Goal: Download file/media

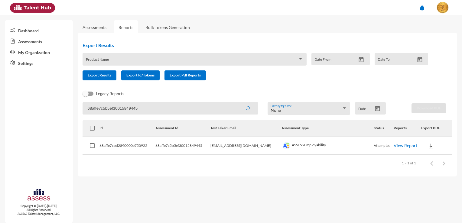
click at [235, 57] on div "Product Name" at bounding box center [194, 60] width 217 height 9
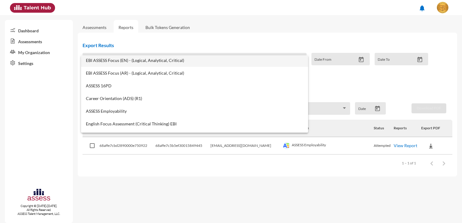
scroll to position [242, 0]
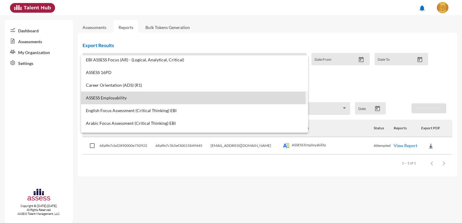
click at [158, 101] on mat-option "ASSESS Employability" at bounding box center [194, 98] width 227 height 13
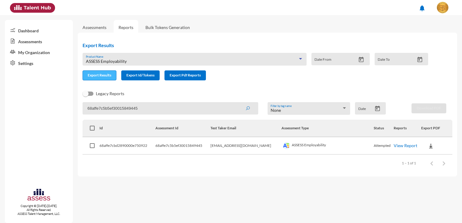
click at [109, 77] on span "Export Results" at bounding box center [100, 75] width 24 height 5
click at [220, 94] on div "Legacy Reports" at bounding box center [263, 96] width 370 height 12
click at [103, 193] on mat-sidenav-content "Assessments Reports Bulk Tokens Generation Export Results ASSESS Employability …" at bounding box center [270, 119] width 384 height 208
click at [361, 61] on icon "Open calendar" at bounding box center [361, 60] width 6 height 6
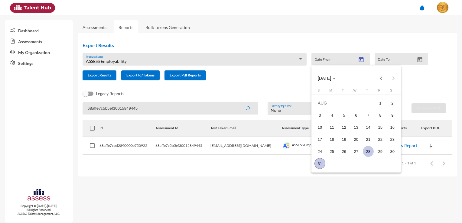
click at [370, 153] on div "28" at bounding box center [368, 151] width 11 height 11
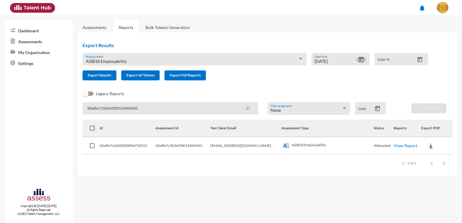
click at [414, 59] on input "Date To" at bounding box center [395, 61] width 37 height 5
click at [417, 61] on icon "Open calendar" at bounding box center [419, 59] width 5 height 5
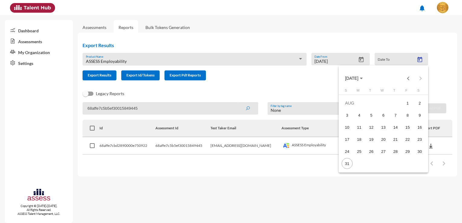
click at [357, 57] on div at bounding box center [231, 111] width 462 height 223
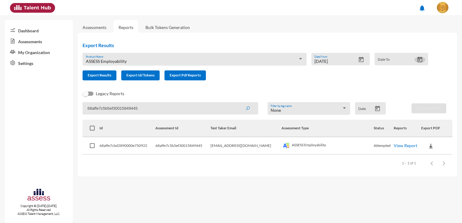
click at [359, 60] on icon "Open calendar" at bounding box center [361, 60] width 6 height 6
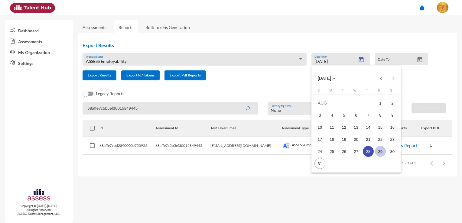
click at [381, 153] on div "29" at bounding box center [380, 151] width 11 height 11
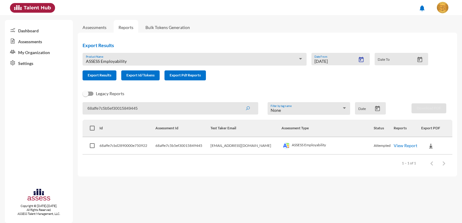
type input "[DATE]"
click at [422, 62] on icon "Open calendar" at bounding box center [419, 60] width 6 height 6
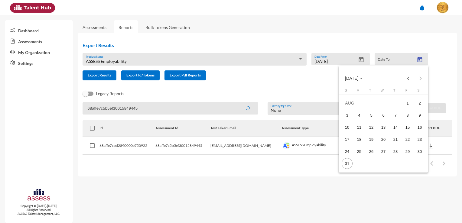
click at [354, 164] on table "S M T W T F S [DATE] 2 3 4 5 6 7 8 9 10 11 12 13 14 15 16 17 18 19 20 21 22 23 …" at bounding box center [383, 129] width 85 height 81
click at [349, 164] on div "31" at bounding box center [346, 163] width 11 height 11
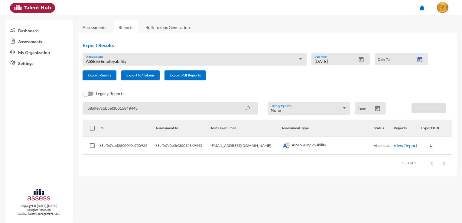
type input "[DATE]"
click at [374, 111] on button "Open calendar" at bounding box center [377, 108] width 11 height 6
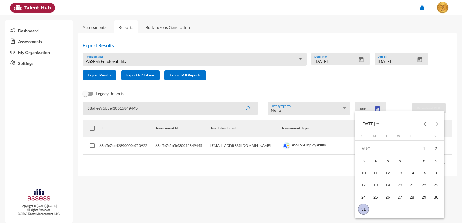
click at [364, 211] on div "31" at bounding box center [363, 209] width 11 height 11
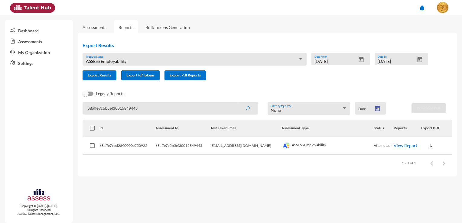
type input "[DATE]"
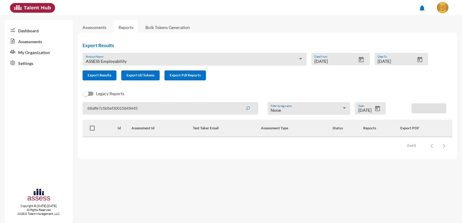
drag, startPoint x: 210, startPoint y: 106, endPoint x: 73, endPoint y: 94, distance: 138.3
click at [73, 94] on mat-sidenav-container "Dashboard Assessments My Organization Settings Copyright © [DATE]-[DATE]. All R…" at bounding box center [231, 119] width 462 height 208
click at [309, 93] on div "Legacy Reports" at bounding box center [263, 96] width 370 height 12
click at [246, 106] on icon "submit" at bounding box center [247, 108] width 5 height 5
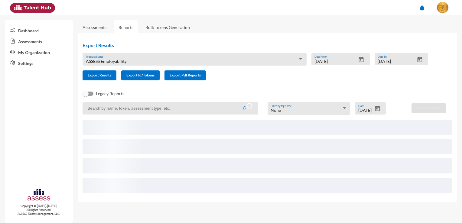
click at [304, 82] on div "Export Results ASSESS Employability Product Name [DATE] Date From [DATE] Date T…" at bounding box center [258, 61] width 360 height 48
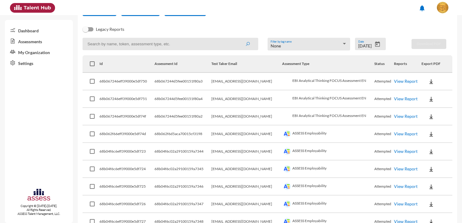
scroll to position [91, 0]
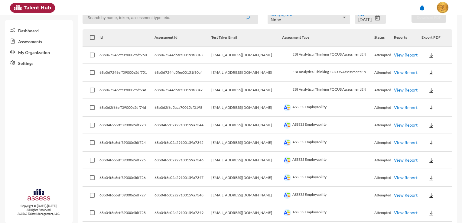
click at [428, 110] on img at bounding box center [431, 108] width 6 height 6
click at [432, 118] on button "Employability / EN" at bounding box center [438, 118] width 47 height 11
click at [428, 126] on img at bounding box center [431, 125] width 6 height 6
click at [428, 137] on button "Employability / EN" at bounding box center [438, 135] width 47 height 11
click at [428, 142] on img at bounding box center [431, 143] width 6 height 6
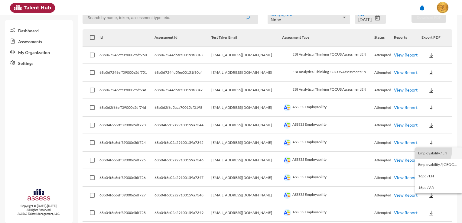
click at [427, 150] on button "Employability / EN" at bounding box center [438, 152] width 47 height 11
click at [428, 159] on img at bounding box center [431, 160] width 6 height 6
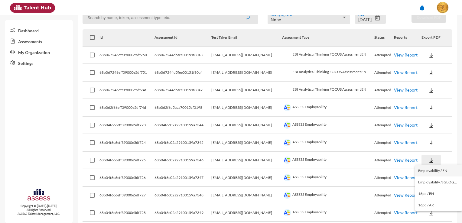
click at [427, 171] on button "Employability / EN" at bounding box center [438, 170] width 47 height 11
click at [428, 180] on button at bounding box center [430, 177] width 19 height 11
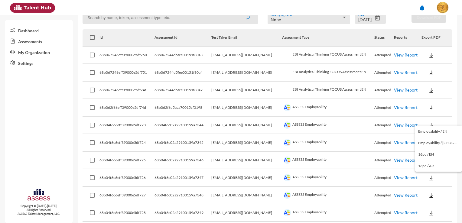
click at [435, 134] on button "Employability / EN" at bounding box center [438, 131] width 47 height 11
click at [428, 196] on img at bounding box center [431, 195] width 6 height 6
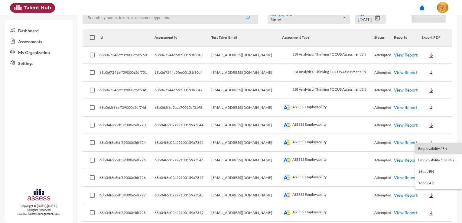
click at [444, 147] on button "Employability / EN" at bounding box center [438, 148] width 47 height 11
click at [429, 211] on button at bounding box center [430, 212] width 19 height 11
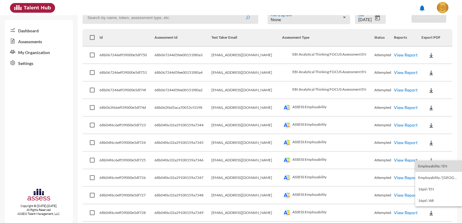
click at [444, 166] on button "Employability / EN" at bounding box center [438, 165] width 47 height 11
drag, startPoint x: 255, startPoint y: 211, endPoint x: 234, endPoint y: 211, distance: 21.2
click at [234, 211] on td "[EMAIL_ADDRESS][DOMAIN_NAME]" at bounding box center [246, 213] width 70 height 18
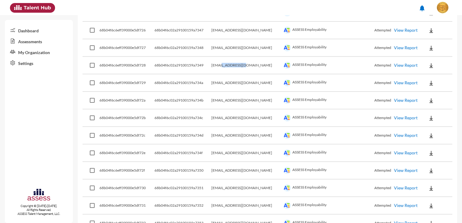
scroll to position [242, 0]
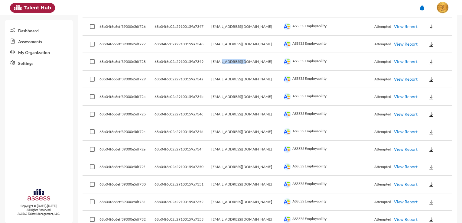
click at [432, 77] on button at bounding box center [430, 79] width 19 height 11
click at [433, 90] on button "Employability / EN" at bounding box center [438, 88] width 47 height 11
click at [433, 98] on button at bounding box center [430, 96] width 19 height 11
click at [434, 105] on button "Employability / EN" at bounding box center [438, 106] width 47 height 11
click at [431, 115] on button at bounding box center [430, 114] width 19 height 11
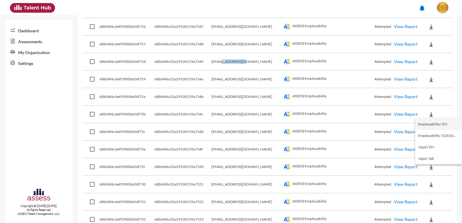
click at [432, 124] on button "Employability / EN" at bounding box center [438, 123] width 47 height 11
click at [433, 135] on button at bounding box center [430, 131] width 19 height 11
click at [434, 140] on button "Employability / EN" at bounding box center [438, 141] width 47 height 11
click at [432, 148] on button at bounding box center [430, 149] width 19 height 11
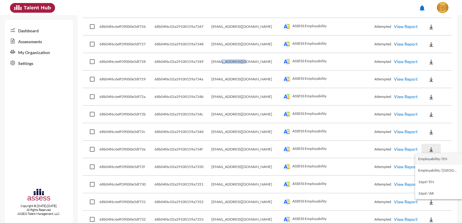
click at [434, 158] on button "Employability / EN" at bounding box center [438, 158] width 47 height 11
click at [432, 165] on button at bounding box center [430, 166] width 19 height 11
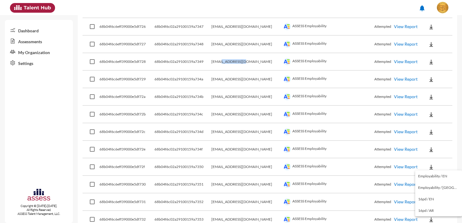
click at [435, 175] on button "Employability / EN" at bounding box center [438, 175] width 47 height 11
click at [431, 184] on button at bounding box center [430, 184] width 19 height 11
click at [448, 134] on button "Employability / EN" at bounding box center [438, 136] width 47 height 11
click at [433, 186] on button at bounding box center [430, 184] width 19 height 11
click at [448, 138] on button "Employability / EN" at bounding box center [438, 136] width 47 height 11
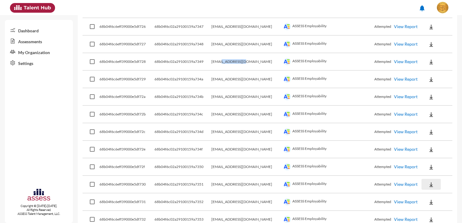
click at [432, 184] on button at bounding box center [430, 184] width 19 height 11
click at [445, 138] on button "Employability / EN" at bounding box center [438, 136] width 47 height 11
click at [430, 203] on button at bounding box center [430, 201] width 19 height 11
click at [442, 157] on button "Employability / EN" at bounding box center [438, 154] width 47 height 11
click at [430, 215] on button at bounding box center [430, 219] width 19 height 11
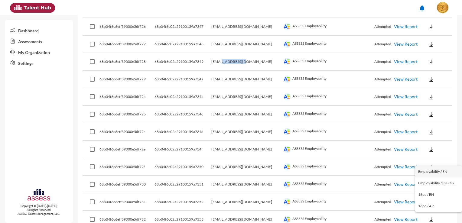
click at [442, 173] on button "Employability / EN" at bounding box center [438, 171] width 47 height 11
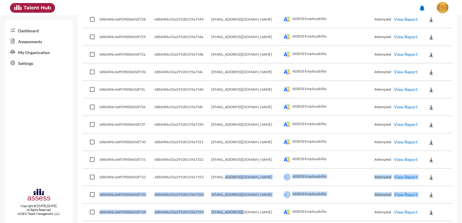
drag, startPoint x: 235, startPoint y: 220, endPoint x: 252, endPoint y: 219, distance: 16.9
click at [252, 219] on tbody "68b067246eff39000e5df750 68b067244d5fee00151f80a3 [EMAIL_ADDRESS][DOMAIN_NAME] …" at bounding box center [267, 142] width 370 height 578
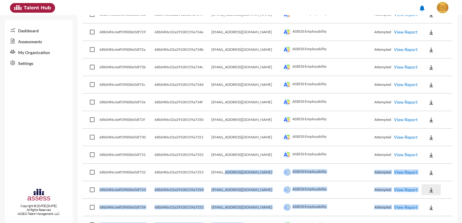
click at [431, 189] on button at bounding box center [430, 189] width 19 height 11
click at [441, 141] on button "Employability / EN" at bounding box center [438, 141] width 47 height 11
click at [432, 202] on button at bounding box center [430, 207] width 19 height 11
click at [442, 159] on button "Employability / EN" at bounding box center [438, 159] width 47 height 11
click at [261, 200] on td "[EMAIL_ADDRESS][DOMAIN_NAME]" at bounding box center [246, 208] width 70 height 18
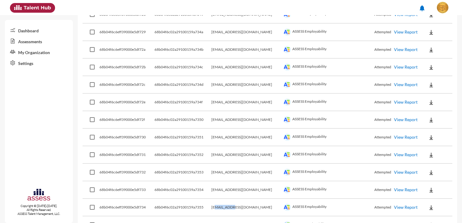
drag, startPoint x: 246, startPoint y: 203, endPoint x: 228, endPoint y: 203, distance: 17.5
click at [228, 203] on td "[EMAIL_ADDRESS][DOMAIN_NAME]" at bounding box center [246, 208] width 70 height 18
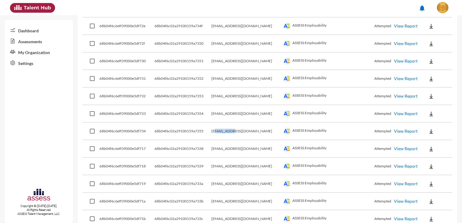
scroll to position [380, 0]
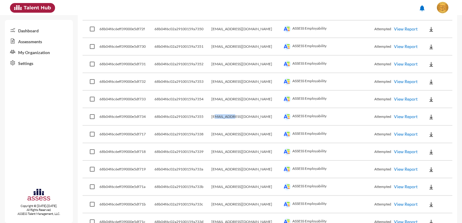
click at [432, 132] on button at bounding box center [430, 134] width 19 height 11
click at [435, 143] on button "Employability / EN" at bounding box center [438, 142] width 47 height 11
click at [430, 151] on button at bounding box center [430, 151] width 19 height 11
click at [433, 161] on button "Employability / EN" at bounding box center [438, 159] width 47 height 11
click at [430, 166] on button at bounding box center [430, 169] width 19 height 11
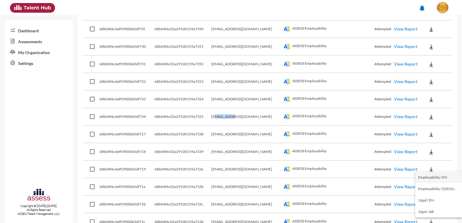
click at [432, 177] on button "Employability / EN" at bounding box center [438, 177] width 47 height 11
click at [432, 184] on button at bounding box center [430, 186] width 19 height 11
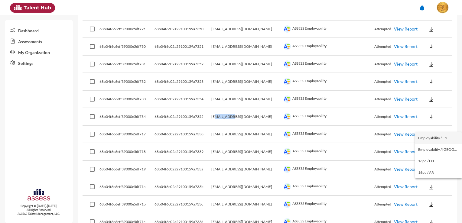
click at [445, 137] on button "Employability / EN" at bounding box center [438, 137] width 47 height 11
click at [431, 203] on button at bounding box center [430, 204] width 19 height 11
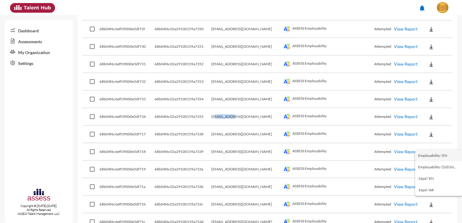
click at [442, 155] on button "Employability / EN" at bounding box center [438, 155] width 47 height 11
click at [432, 219] on button at bounding box center [430, 221] width 19 height 11
click at [438, 174] on button "Employability / EN" at bounding box center [438, 172] width 47 height 11
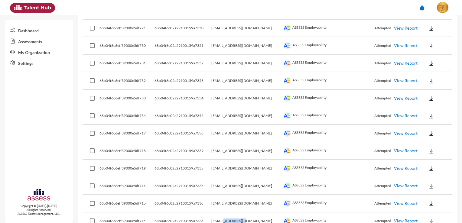
drag, startPoint x: 251, startPoint y: 218, endPoint x: 235, endPoint y: 218, distance: 16.9
click at [235, 218] on td "[EMAIL_ADDRESS][DOMAIN_NAME]" at bounding box center [246, 221] width 70 height 18
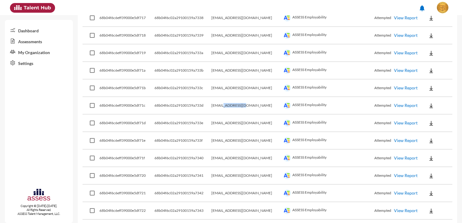
scroll to position [501, 0]
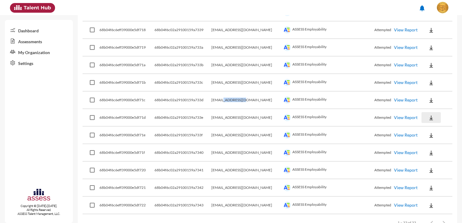
click at [432, 115] on button at bounding box center [430, 117] width 19 height 11
click at [432, 127] on button "Employability / EN" at bounding box center [438, 125] width 47 height 11
click at [428, 135] on button at bounding box center [430, 135] width 19 height 11
click at [432, 143] on button "Employability / EN" at bounding box center [438, 142] width 47 height 11
click at [432, 149] on button at bounding box center [430, 152] width 19 height 11
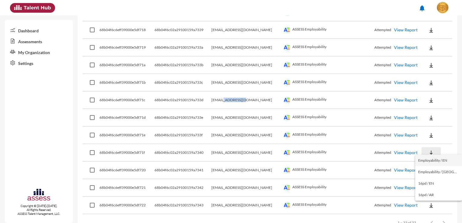
click at [432, 160] on button "Employability / EN" at bounding box center [438, 160] width 47 height 11
click at [431, 167] on button at bounding box center [430, 170] width 19 height 11
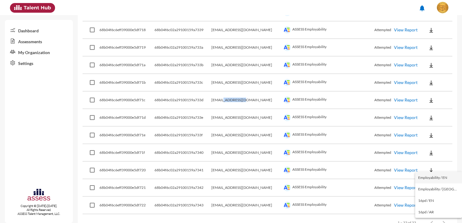
click at [432, 176] on button "Employability / EN" at bounding box center [438, 177] width 47 height 11
click at [432, 182] on button at bounding box center [430, 187] width 19 height 11
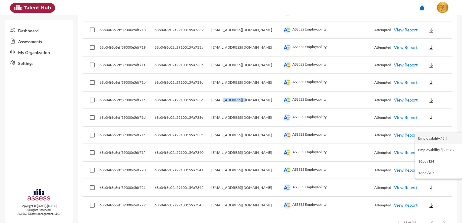
click at [443, 140] on button "Employability / EN" at bounding box center [438, 138] width 47 height 11
click at [429, 200] on button at bounding box center [430, 205] width 19 height 11
click at [444, 158] on button "Employability / EN" at bounding box center [438, 155] width 47 height 11
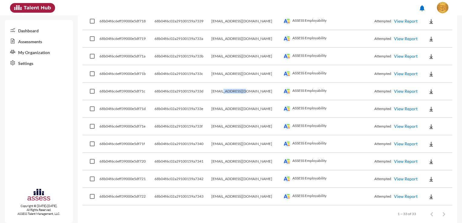
scroll to position [515, 0]
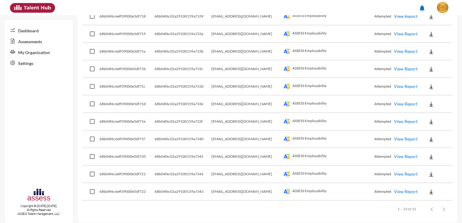
click at [286, 208] on div "Items per page: 100 1 – 33 of 33" at bounding box center [267, 209] width 370 height 17
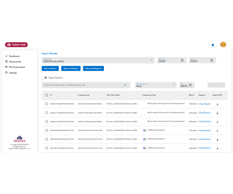
scroll to position [30, 0]
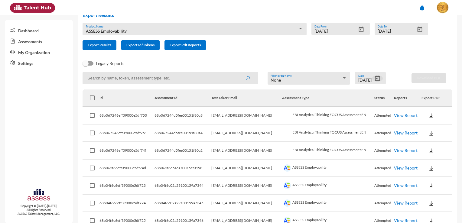
click at [376, 81] on icon "Open calendar" at bounding box center [377, 78] width 6 height 6
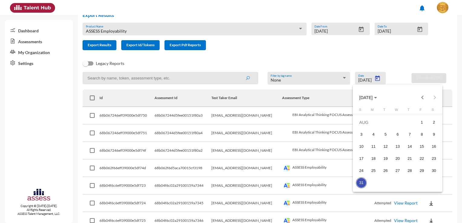
click at [412, 51] on div at bounding box center [231, 111] width 462 height 223
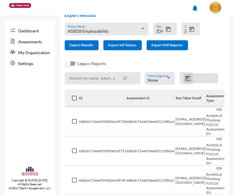
click at [173, 191] on td "68b067244d5fee00151f80a2" at bounding box center [151, 180] width 49 height 29
click at [108, 80] on input at bounding box center [102, 78] width 76 height 12
paste input "68b04f6c02a29100159a7358"
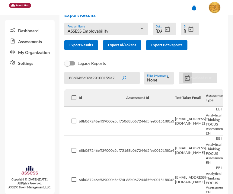
type input "68b04f6c02a29100159a7358"
click at [119, 77] on button "submit" at bounding box center [124, 78] width 19 height 11
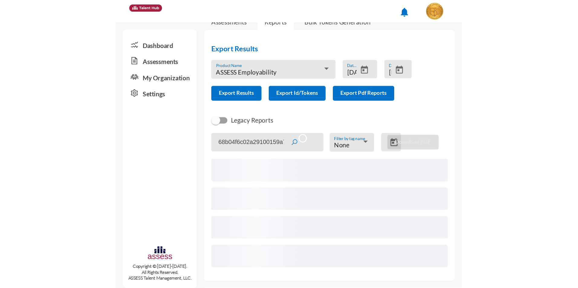
scroll to position [0, 0]
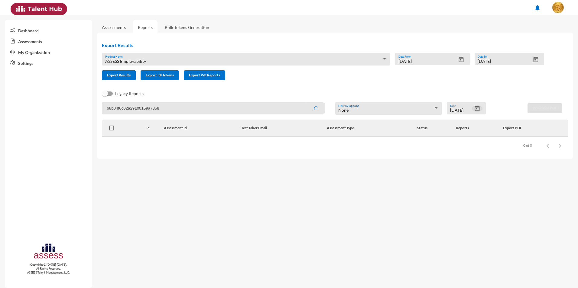
click at [461, 109] on icon "Open calendar" at bounding box center [477, 108] width 6 height 6
click at [461, 129] on span "[DATE]" at bounding box center [459, 127] width 13 height 5
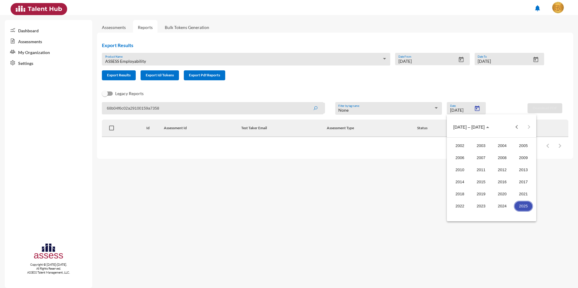
click at [379, 87] on div at bounding box center [289, 144] width 578 height 288
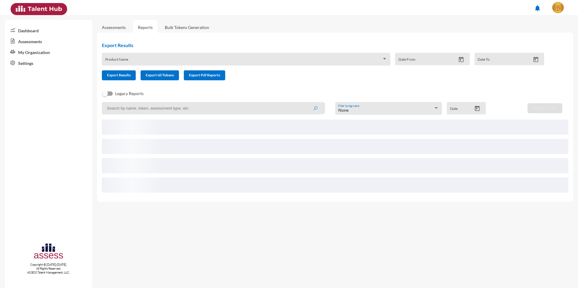
click at [178, 110] on input at bounding box center [213, 108] width 222 height 12
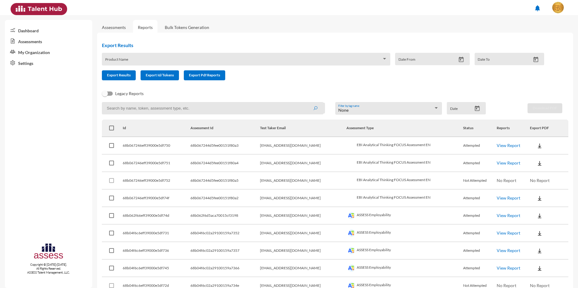
paste input "68b04f6c02a29100159a7358"
click at [313, 109] on icon "submit" at bounding box center [315, 108] width 5 height 5
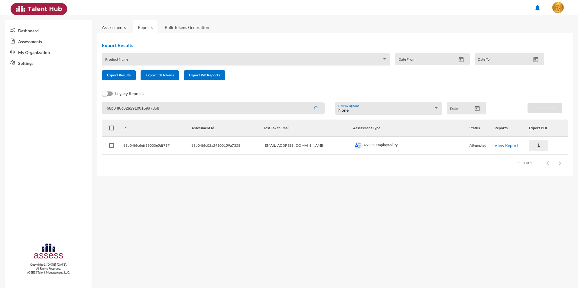
click at [535, 146] on img at bounding box center [538, 146] width 6 height 6
click at [535, 157] on button "Employability / EN" at bounding box center [550, 156] width 53 height 11
drag, startPoint x: 197, startPoint y: 110, endPoint x: 70, endPoint y: 104, distance: 127.1
click at [70, 104] on mat-sidenav-container "Dashboard Assessments My Organization Settings Copyright © 2015-2024. All Right…" at bounding box center [289, 151] width 578 height 273
paste input "6"
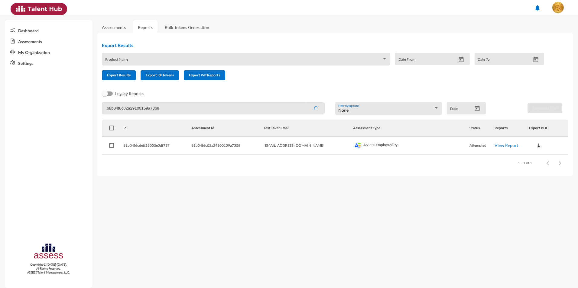
click at [315, 106] on icon "submit" at bounding box center [315, 108] width 5 height 5
click at [535, 147] on img at bounding box center [538, 146] width 6 height 6
click at [541, 159] on button "Employability / EN" at bounding box center [550, 156] width 53 height 11
drag, startPoint x: 222, startPoint y: 110, endPoint x: 31, endPoint y: 94, distance: 192.2
click at [31, 94] on mat-sidenav-container "Dashboard Assessments My Organization Settings Copyright © 2015-2024. All Right…" at bounding box center [289, 151] width 578 height 273
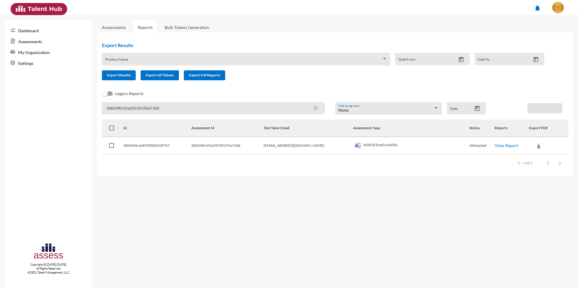
paste input "56"
click at [314, 107] on icon "submit" at bounding box center [315, 108] width 5 height 5
click at [535, 146] on img at bounding box center [538, 146] width 6 height 6
click at [542, 157] on button "Employability / EN" at bounding box center [550, 156] width 53 height 11
drag, startPoint x: 203, startPoint y: 104, endPoint x: 96, endPoint y: 105, distance: 106.7
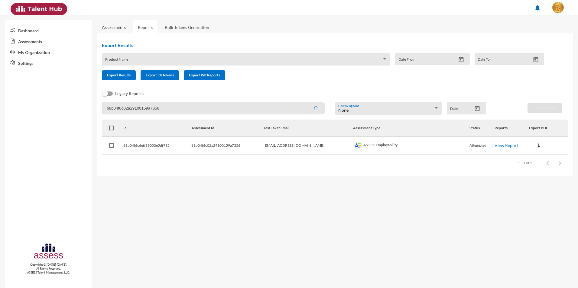
click at [97, 105] on div "Export Results Product Name Date From Date To Export Results Export Id/Tokens E…" at bounding box center [335, 105] width 476 height 144
paste input "7"
click at [314, 108] on icon "submit" at bounding box center [315, 108] width 5 height 5
click at [535, 144] on img at bounding box center [538, 146] width 6 height 6
click at [530, 158] on button "Employability / EN" at bounding box center [550, 156] width 53 height 11
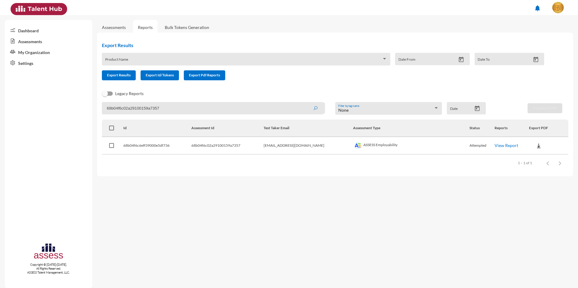
drag, startPoint x: 233, startPoint y: 111, endPoint x: 76, endPoint y: 100, distance: 157.8
click at [76, 100] on mat-sidenav-container "Dashboard Assessments My Organization Settings Copyright © 2015-2024. All Right…" at bounding box center [289, 151] width 578 height 273
paste input "a"
click at [312, 108] on button "submit" at bounding box center [315, 108] width 19 height 11
click at [535, 146] on img at bounding box center [538, 146] width 6 height 6
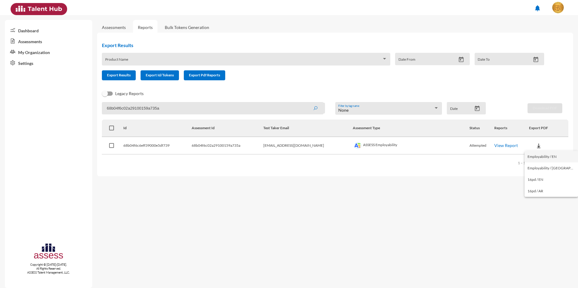
click at [529, 155] on button "Employability / EN" at bounding box center [550, 156] width 53 height 11
click at [243, 113] on input "68b04f6c02a29100159a735a" at bounding box center [213, 108] width 222 height 12
drag, startPoint x: 194, startPoint y: 108, endPoint x: 92, endPoint y: 108, distance: 101.8
click at [92, 108] on mat-sidenav-container "Dashboard Assessments My Organization Settings Copyright © 2015-2024. All Right…" at bounding box center [289, 151] width 578 height 273
paste input "6c"
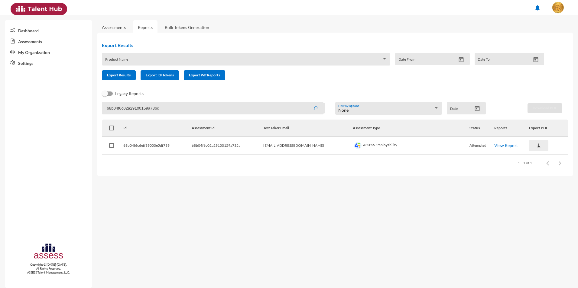
click at [535, 145] on img at bounding box center [538, 146] width 6 height 6
click at [536, 157] on button "Employability / EN" at bounding box center [550, 156] width 53 height 11
click at [313, 110] on icon "submit" at bounding box center [315, 108] width 5 height 5
click at [537, 146] on img at bounding box center [538, 146] width 6 height 6
click at [534, 157] on button "Employability / EN" at bounding box center [550, 156] width 53 height 11
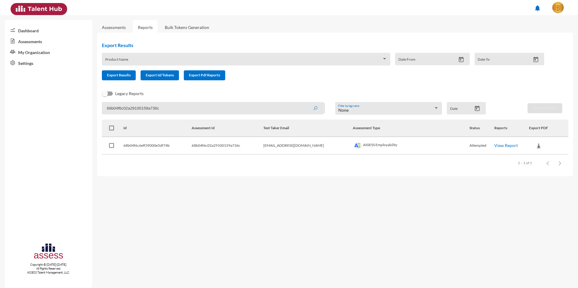
click at [249, 110] on input "68b04f6c02a29100159a736c" at bounding box center [213, 108] width 222 height 12
drag, startPoint x: 255, startPoint y: 109, endPoint x: 85, endPoint y: 108, distance: 170.1
click at [85, 108] on mat-sidenav-container "Dashboard Assessments My Organization Settings Copyright © 2015-2024. All Right…" at bounding box center [289, 151] width 578 height 273
paste input "3"
click at [317, 109] on icon "submit" at bounding box center [315, 108] width 5 height 5
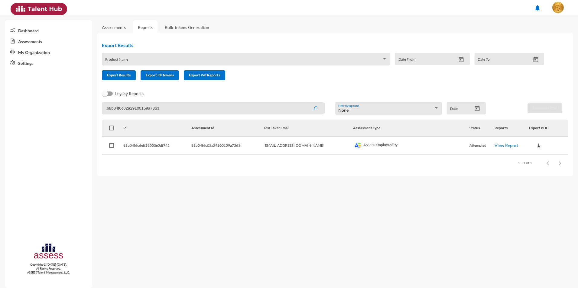
click at [535, 147] on img at bounding box center [538, 146] width 6 height 6
click at [531, 156] on button "Employability / EN" at bounding box center [550, 156] width 53 height 11
click at [241, 112] on input "68b04f6c02a29100159a7363" at bounding box center [213, 108] width 222 height 12
drag, startPoint x: 165, startPoint y: 107, endPoint x: 67, endPoint y: 104, distance: 98.0
click at [67, 104] on mat-sidenav-container "Dashboard Assessments My Organization Settings Copyright © 2015-2024. All Right…" at bounding box center [289, 151] width 578 height 273
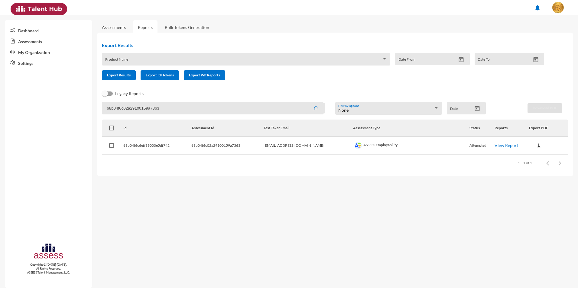
paste input "7"
click at [318, 106] on button "submit" at bounding box center [315, 108] width 19 height 11
click at [535, 147] on img at bounding box center [538, 146] width 6 height 6
click at [533, 159] on button "Employability / EN" at bounding box center [550, 156] width 53 height 11
drag, startPoint x: 170, startPoint y: 111, endPoint x: 101, endPoint y: 110, distance: 69.8
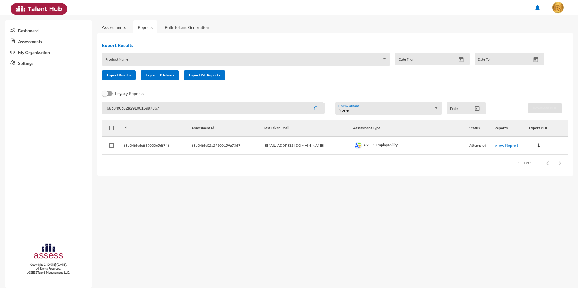
click at [95, 109] on mat-sidenav-container "Dashboard Assessments My Organization Settings Copyright © 2015-2024. All Right…" at bounding box center [289, 151] width 578 height 273
paste input "5c"
click at [312, 108] on button "submit" at bounding box center [315, 108] width 19 height 11
click at [535, 146] on img at bounding box center [538, 146] width 6 height 6
click at [529, 156] on button "Employability / EN" at bounding box center [550, 156] width 53 height 11
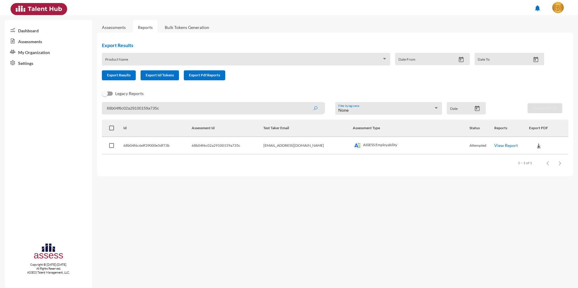
drag, startPoint x: 226, startPoint y: 109, endPoint x: 85, endPoint y: 109, distance: 140.8
click at [85, 109] on mat-sidenav-container "Dashboard Assessments My Organization Settings Copyright © 2015-2024. All Right…" at bounding box center [289, 151] width 578 height 273
paste input "64"
click at [319, 108] on button "submit" at bounding box center [315, 108] width 19 height 11
click at [535, 147] on img at bounding box center [538, 146] width 6 height 6
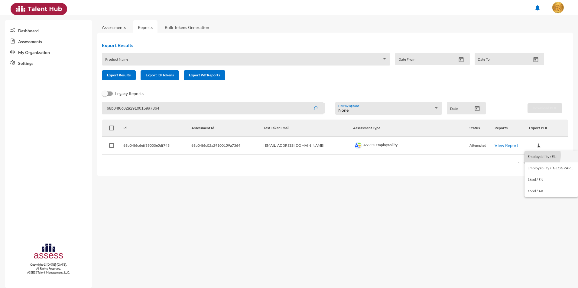
click at [532, 155] on button "Employability / EN" at bounding box center [550, 156] width 53 height 11
drag, startPoint x: 193, startPoint y: 110, endPoint x: 202, endPoint y: 110, distance: 9.1
click at [193, 110] on input "68b04f6c02a29100159a7364" at bounding box center [213, 108] width 222 height 12
drag, startPoint x: 226, startPoint y: 110, endPoint x: 66, endPoint y: 112, distance: 160.2
click at [64, 110] on mat-sidenav-container "Dashboard Assessments My Organization Settings Copyright © 2015-2024. All Right…" at bounding box center [289, 151] width 578 height 273
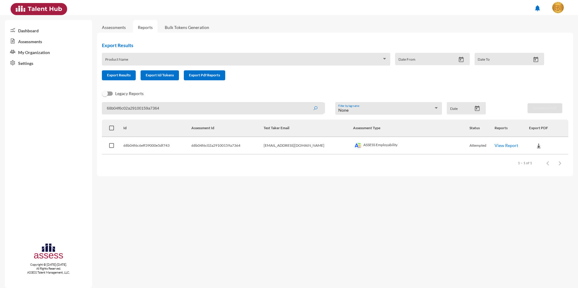
paste input "5f"
click at [313, 110] on icon "submit" at bounding box center [315, 108] width 5 height 5
click at [535, 147] on img at bounding box center [538, 146] width 6 height 6
click at [536, 157] on button "Employability / EN" at bounding box center [551, 156] width 54 height 11
drag, startPoint x: 202, startPoint y: 112, endPoint x: 46, endPoint y: 112, distance: 155.9
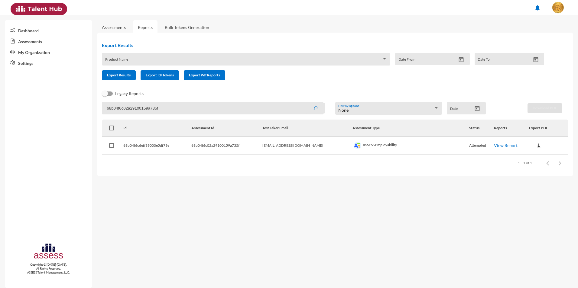
click at [46, 112] on mat-sidenav-container "Dashboard Assessments My Organization Settings Copyright © 2015-2024. All Right…" at bounding box center [289, 151] width 578 height 273
paste input "6a"
drag, startPoint x: 318, startPoint y: 107, endPoint x: 316, endPoint y: 111, distance: 4.2
click at [318, 107] on button "submit" at bounding box center [315, 108] width 19 height 11
click at [537, 143] on button at bounding box center [538, 145] width 19 height 11
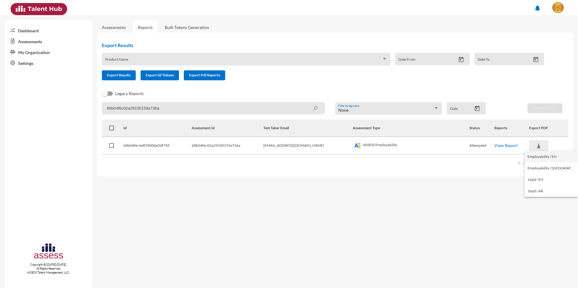
click at [531, 155] on button "Employability / EN" at bounding box center [550, 156] width 53 height 11
click at [238, 113] on input "68b04f6c02a29100159a736a" at bounding box center [213, 108] width 222 height 12
drag, startPoint x: 215, startPoint y: 110, endPoint x: 105, endPoint y: 111, distance: 110.0
click at [93, 110] on mat-sidenav-container "Dashboard Assessments My Organization Settings Copyright © 2015-2024. All Right…" at bounding box center [289, 151] width 578 height 273
paste input "6"
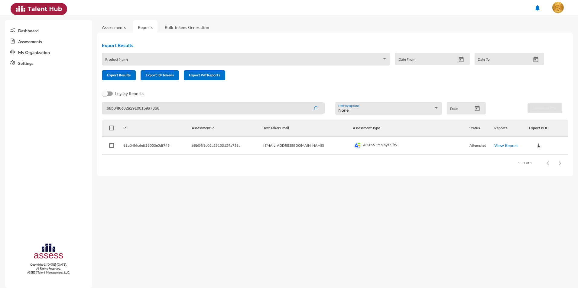
click at [312, 109] on button "submit" at bounding box center [315, 108] width 19 height 11
click at [529, 148] on button at bounding box center [538, 145] width 19 height 11
click at [530, 156] on button "Employability / EN" at bounding box center [550, 156] width 53 height 11
drag, startPoint x: 171, startPoint y: 111, endPoint x: 176, endPoint y: 111, distance: 4.8
click at [171, 111] on input "68b04f6c02a29100159a7366" at bounding box center [213, 108] width 222 height 12
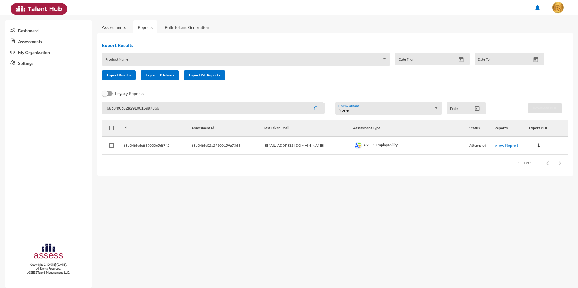
drag, startPoint x: 183, startPoint y: 108, endPoint x: 108, endPoint y: 108, distance: 74.9
click at [109, 108] on input "68b04f6c02a29100159a7366" at bounding box center [213, 108] width 222 height 12
paste input "68b04f6c02a29100159a7360"
click at [313, 110] on icon "submit" at bounding box center [315, 108] width 5 height 5
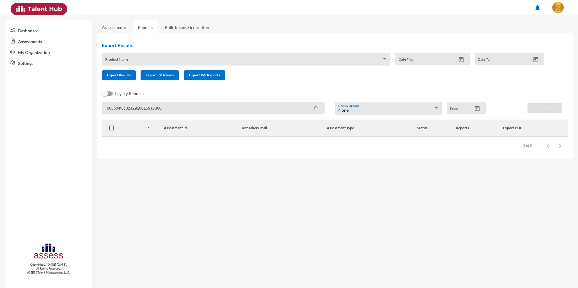
drag, startPoint x: 182, startPoint y: 110, endPoint x: 101, endPoint y: 106, distance: 80.8
click at [94, 106] on mat-sidenav-container "Dashboard Assessments My Organization Settings Copyright © 2015-2024. All Right…" at bounding box center [289, 151] width 578 height 273
paste input
click at [314, 109] on icon "submit" at bounding box center [315, 108] width 5 height 5
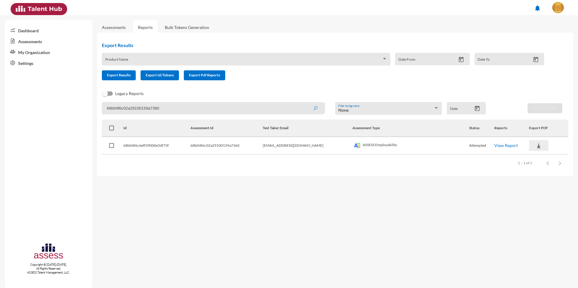
click at [535, 146] on img at bounding box center [538, 146] width 6 height 6
click at [537, 154] on button "Employability / EN" at bounding box center [550, 156] width 53 height 11
click at [205, 109] on input "68b04f6c02a29100159a7360" at bounding box center [213, 108] width 222 height 12
drag, startPoint x: 200, startPoint y: 106, endPoint x: 55, endPoint y: 107, distance: 145.7
click at [55, 107] on mat-sidenav-container "Dashboard Assessments My Organization Settings Copyright © 2015-2024. All Right…" at bounding box center [289, 151] width 578 height 273
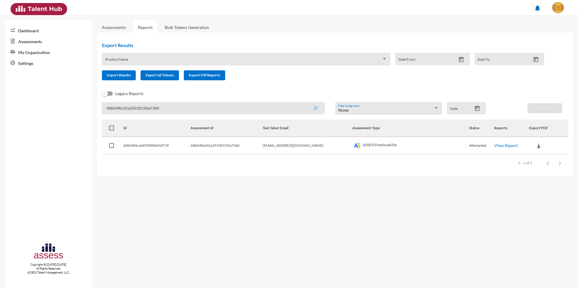
paste input "9"
click at [310, 109] on button "submit" at bounding box center [315, 108] width 19 height 11
click at [537, 145] on img at bounding box center [538, 146] width 6 height 6
click at [535, 154] on button "Employability / EN" at bounding box center [550, 156] width 53 height 11
drag, startPoint x: 222, startPoint y: 109, endPoint x: 231, endPoint y: 109, distance: 9.7
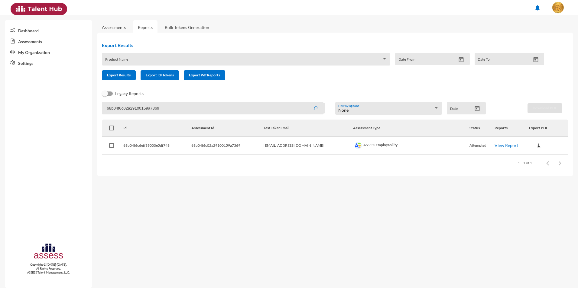
click at [222, 109] on input "68b04f6c02a29100159a7369" at bounding box center [213, 108] width 222 height 12
drag, startPoint x: 215, startPoint y: 110, endPoint x: 13, endPoint y: 101, distance: 202.6
click at [13, 101] on mat-sidenav-container "Dashboard Assessments My Organization Settings Copyright © 2015-2024. All Right…" at bounding box center [289, 151] width 578 height 273
paste input "5b"
click at [311, 107] on button "submit" at bounding box center [315, 108] width 19 height 11
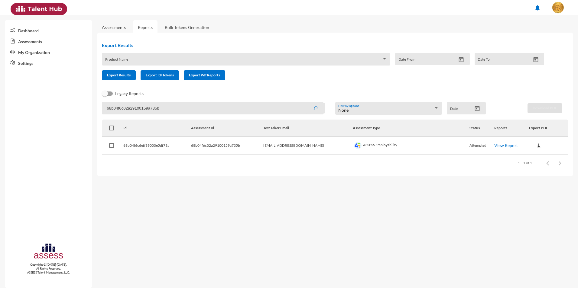
click at [535, 143] on img at bounding box center [538, 146] width 6 height 6
click at [533, 154] on button "Employability / EN" at bounding box center [550, 156] width 53 height 11
drag, startPoint x: 170, startPoint y: 106, endPoint x: 96, endPoint y: 109, distance: 73.8
click at [89, 109] on mat-sidenav-container "Dashboard Assessments My Organization Settings Copyright © 2015-2024. All Right…" at bounding box center [289, 151] width 578 height 273
paste input "9"
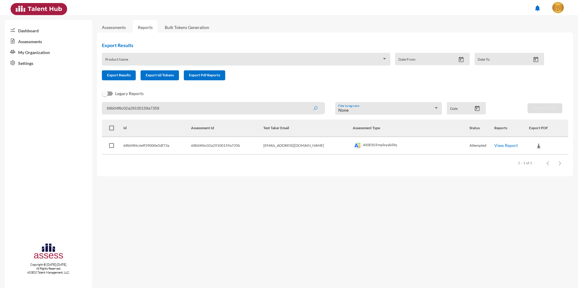
click at [314, 110] on icon "submit" at bounding box center [315, 108] width 5 height 5
click at [532, 149] on button at bounding box center [538, 145] width 19 height 11
click at [532, 159] on button "Employability / EN" at bounding box center [550, 156] width 53 height 11
drag, startPoint x: 208, startPoint y: 112, endPoint x: 93, endPoint y: 112, distance: 115.4
click at [93, 112] on mat-sidenav-container "Dashboard Assessments My Organization Settings Copyright © 2015-2024. All Right…" at bounding box center [289, 151] width 578 height 273
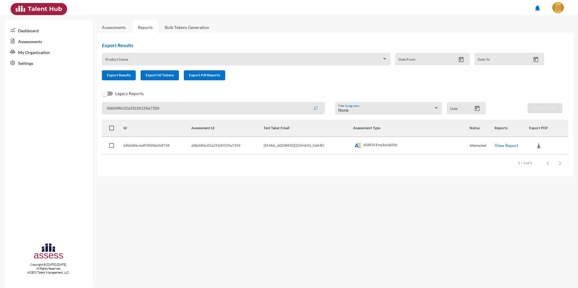
paste input "d"
click at [313, 108] on icon "submit" at bounding box center [315, 108] width 5 height 5
click at [535, 144] on img at bounding box center [538, 146] width 6 height 6
click at [534, 156] on button "Employability / EN" at bounding box center [550, 156] width 53 height 11
drag, startPoint x: 200, startPoint y: 108, endPoint x: 98, endPoint y: 111, distance: 102.5
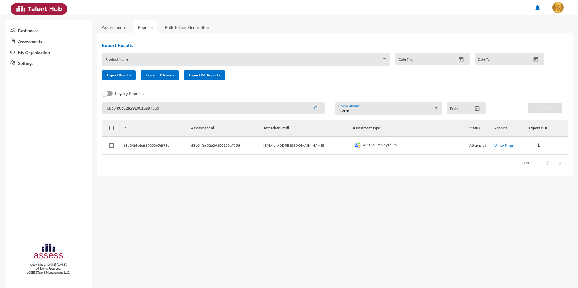
click at [98, 111] on div "Export Results Product Name Date From Date To Export Results Export Id/Tokens E…" at bounding box center [335, 105] width 476 height 144
paste input "61"
click at [312, 106] on button "submit" at bounding box center [315, 108] width 19 height 11
click at [535, 147] on img at bounding box center [538, 146] width 6 height 6
click at [528, 157] on button "Employability / EN" at bounding box center [550, 156] width 53 height 11
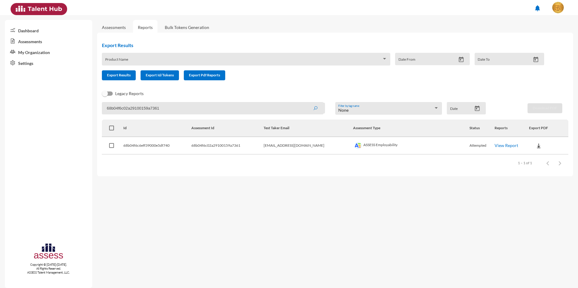
drag, startPoint x: 189, startPoint y: 108, endPoint x: 90, endPoint y: 108, distance: 99.4
click at [90, 108] on mat-sidenav-container "Dashboard Assessments My Organization Settings Copyright © 2015-2024. All Right…" at bounding box center [289, 151] width 578 height 273
paste input "5"
click at [317, 107] on icon "submit" at bounding box center [315, 108] width 5 height 5
click at [530, 149] on button at bounding box center [538, 145] width 19 height 11
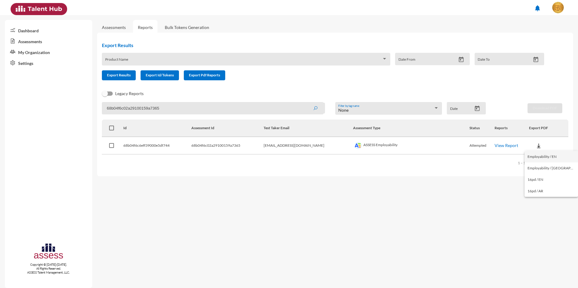
click at [536, 157] on button "Employability / EN" at bounding box center [550, 156] width 53 height 11
click at [199, 110] on input "68b04f6c02a29100159a7365" at bounding box center [213, 108] width 222 height 12
drag, startPoint x: 221, startPoint y: 108, endPoint x: 70, endPoint y: 107, distance: 151.1
click at [70, 107] on mat-sidenav-container "Dashboard Assessments My Organization Settings Copyright © 2015-2024. All Right…" at bounding box center [289, 151] width 578 height 273
paste input "1"
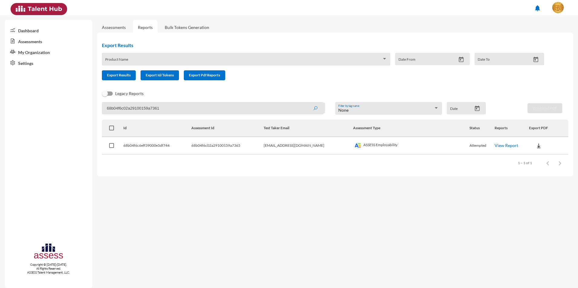
type input "68b04f6c02a29100159a7361"
click at [315, 109] on icon "submit" at bounding box center [315, 108] width 5 height 5
click at [535, 147] on img at bounding box center [538, 146] width 6 height 6
click at [529, 157] on button "Employability / EN" at bounding box center [550, 156] width 53 height 11
click at [367, 185] on mat-sidenav-content "Assessments Reports Bulk Tokens Generation Export Results Product Name Date Fro…" at bounding box center [337, 151] width 481 height 273
